Goal: Task Accomplishment & Management: Manage account settings

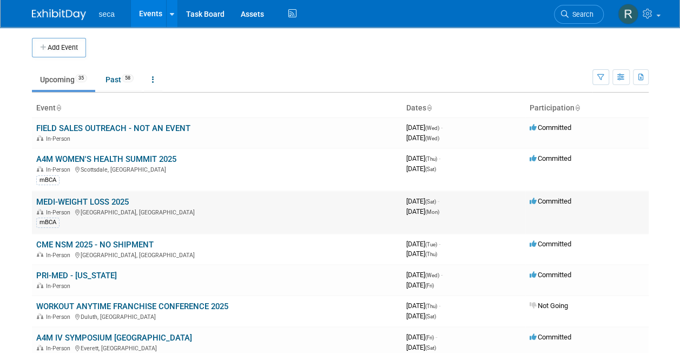
click at [117, 198] on link "MEDI-WEIGHT LOSS 2025" at bounding box center [82, 202] width 93 height 10
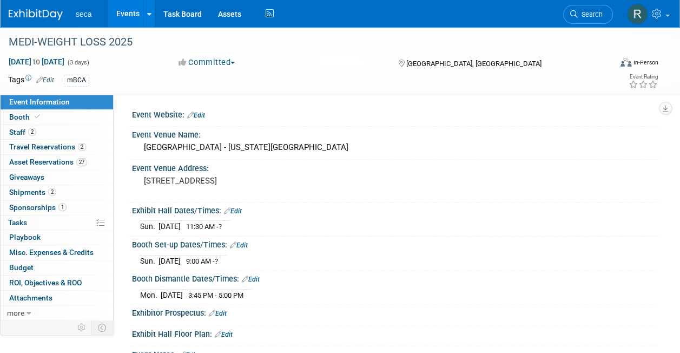
click at [127, 8] on link "Events" at bounding box center [128, 13] width 40 height 27
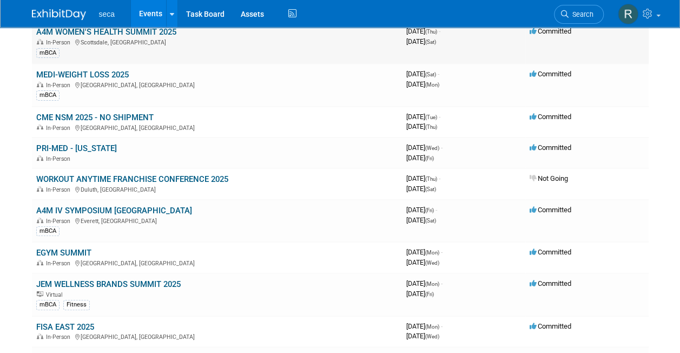
scroll to position [128, 0]
click at [108, 147] on link "PRI-MED - RHODE ISLAND" at bounding box center [76, 148] width 81 height 10
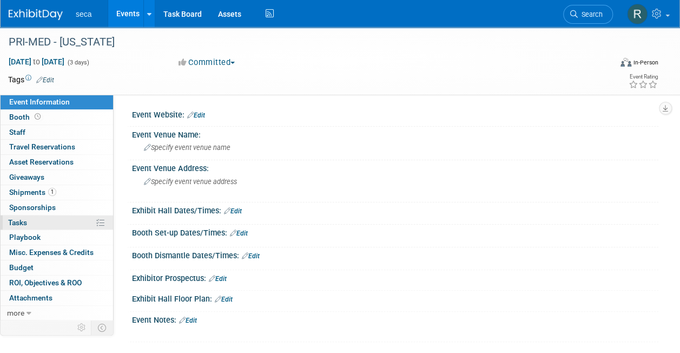
scroll to position [104, 0]
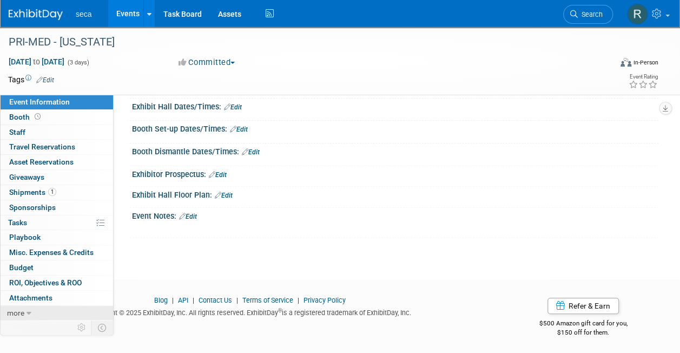
click at [27, 312] on icon at bounding box center [29, 314] width 5 height 8
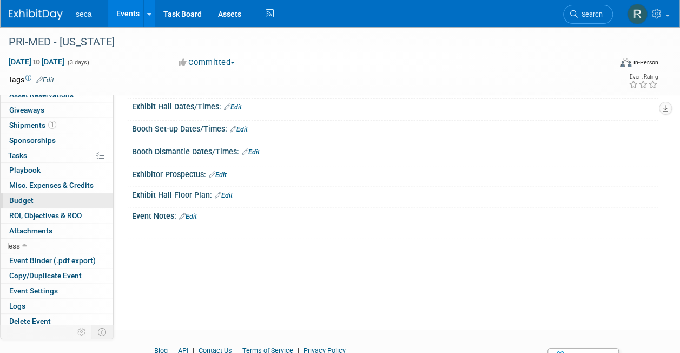
scroll to position [67, 0]
click at [29, 317] on span "Delete Event" at bounding box center [30, 321] width 42 height 9
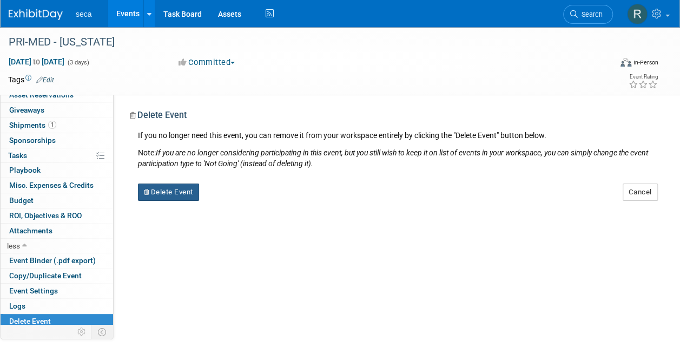
click at [156, 190] on button "Delete Event" at bounding box center [168, 191] width 61 height 17
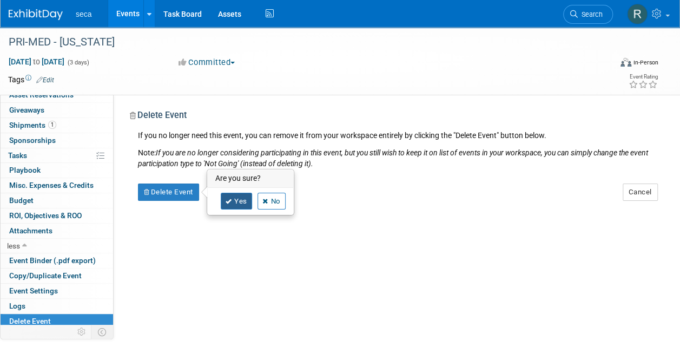
click at [244, 195] on link "Yes" at bounding box center [236, 201] width 31 height 17
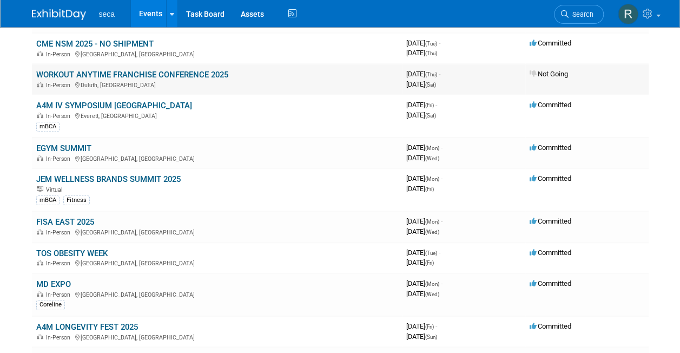
scroll to position [268, 0]
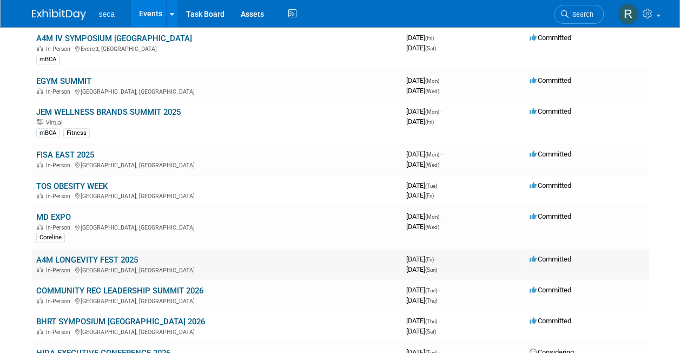
click at [121, 255] on link "A4M LONGEVITY FEST 2025" at bounding box center [87, 260] width 102 height 10
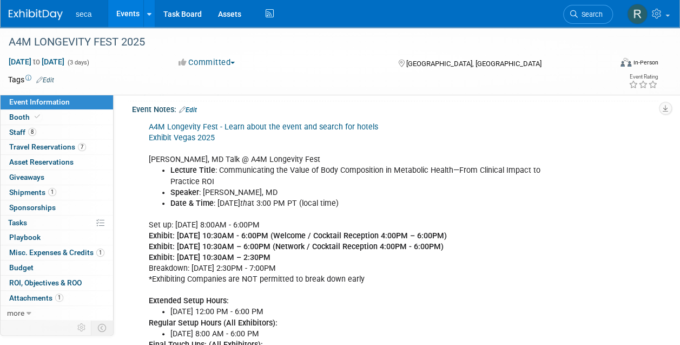
scroll to position [246, 0]
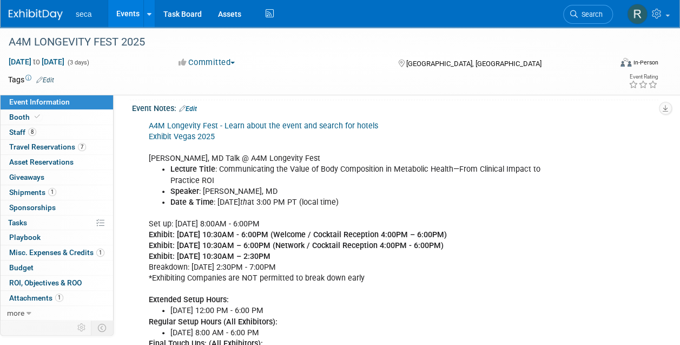
click at [192, 113] on link "Edit" at bounding box center [188, 109] width 18 height 8
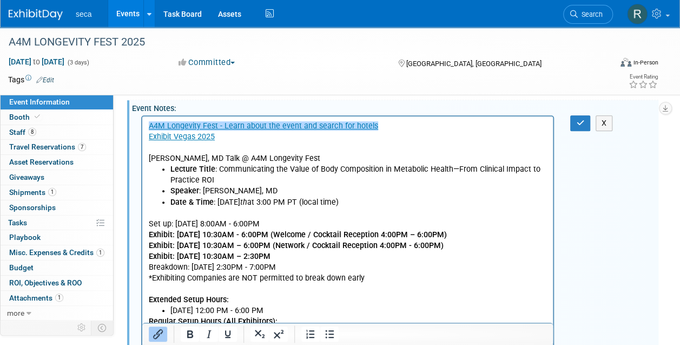
scroll to position [0, 0]
click at [150, 215] on p "Set up: Thursday December 11th 8:00AM - 6:00PM Exhibit: Friday December 12th - …" at bounding box center [348, 257] width 398 height 98
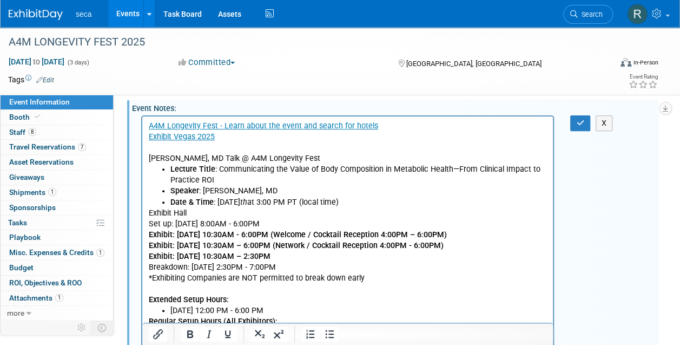
click at [149, 213] on p "Exhibit Hall Set up: Thursday December 11th 8:00AM - 6:00PM Exhibit: Friday Dec…" at bounding box center [348, 257] width 398 height 98
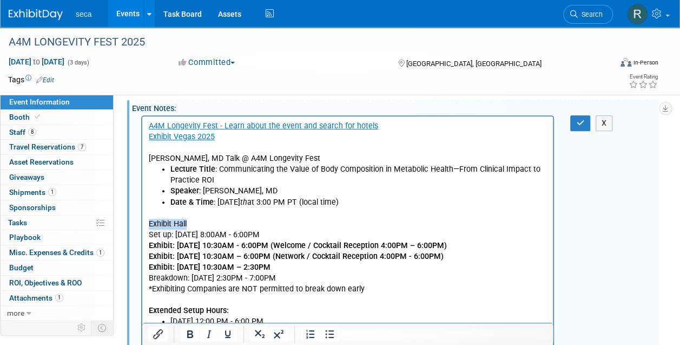
drag, startPoint x: 188, startPoint y: 221, endPoint x: 280, endPoint y: 357, distance: 163.8
click at [142, 221] on html "A4M Longevity Fest - Learn about the event and search for hotels Exhibit Vegas …" at bounding box center [347, 319] width 411 height 406
click at [190, 209] on p "Exhibit Hall Set up: Thursday December 11th 8:00AM - 6:00PM Exhibit: Friday Dec…" at bounding box center [348, 262] width 398 height 109
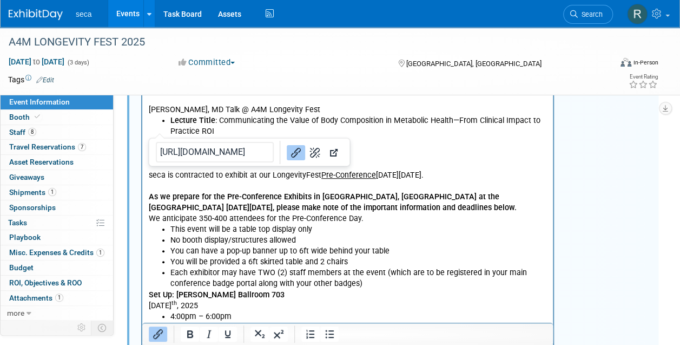
scroll to position [264, 0]
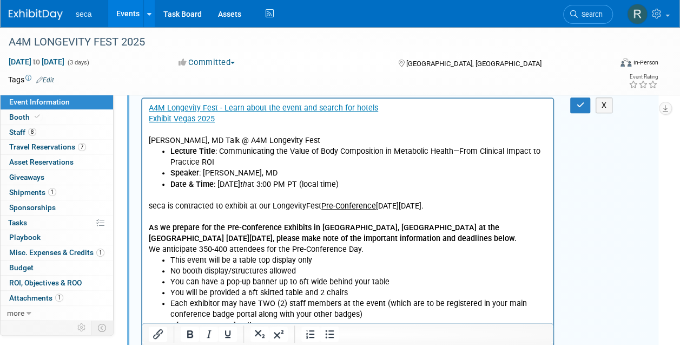
click at [172, 195] on p "Rich Text Area. Press ALT-0 for help." at bounding box center [348, 195] width 398 height 11
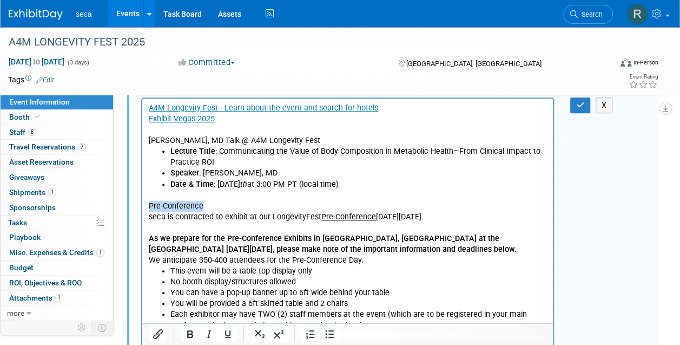
drag, startPoint x: 213, startPoint y: 205, endPoint x: 147, endPoint y: 208, distance: 65.6
click at [250, 270] on li "This event will be a table top display only" at bounding box center [358, 271] width 377 height 11
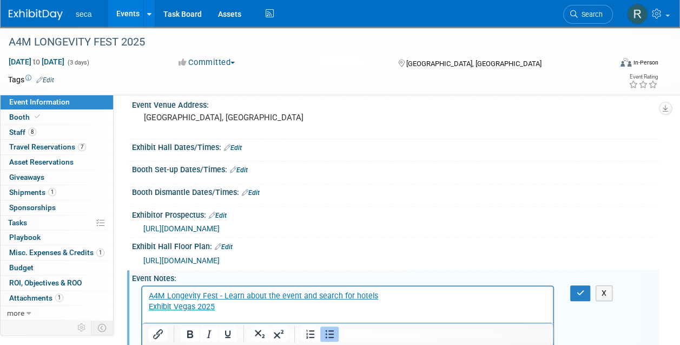
scroll to position [130, 0]
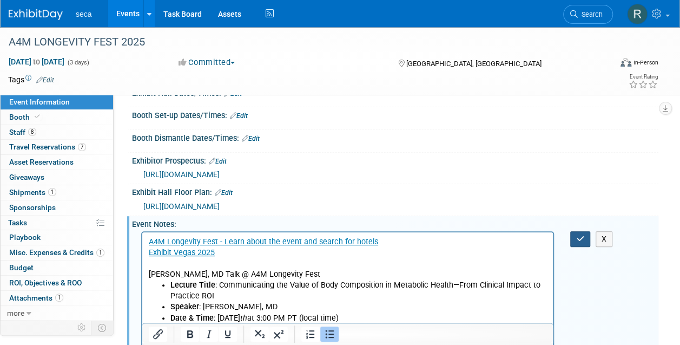
click at [579, 242] on icon "button" at bounding box center [580, 239] width 8 height 8
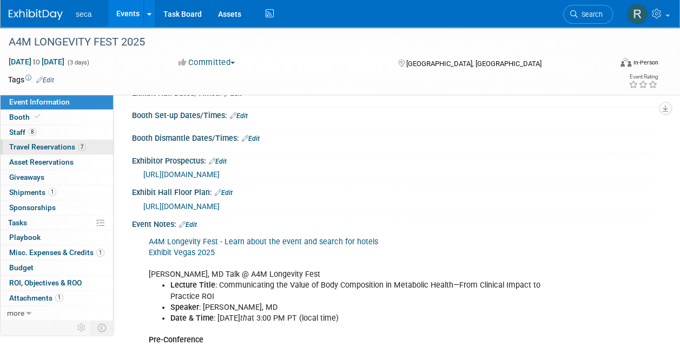
click at [58, 146] on span "Travel Reservations 7" at bounding box center [47, 146] width 77 height 9
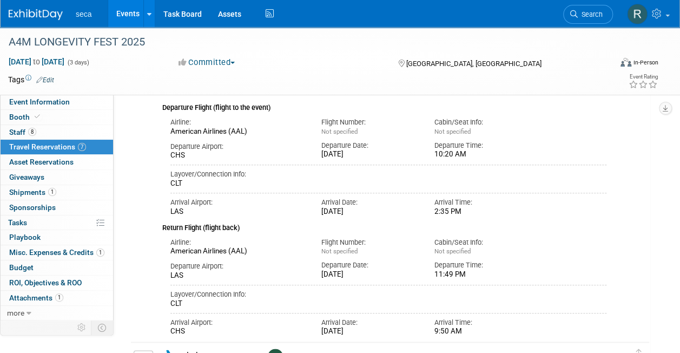
scroll to position [443, 0]
